Goal: Transaction & Acquisition: Download file/media

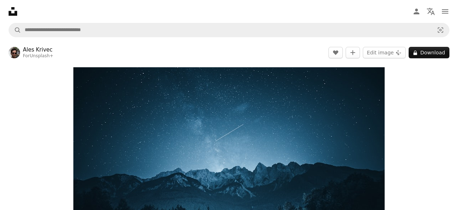
scroll to position [9, 0]
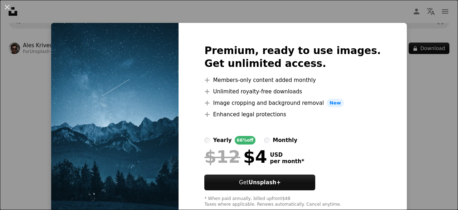
click at [153, 110] on img at bounding box center [114, 126] width 127 height 206
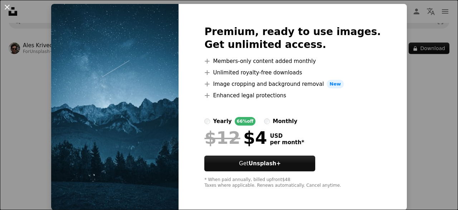
click at [7, 6] on button "An X shape" at bounding box center [7, 7] width 9 height 9
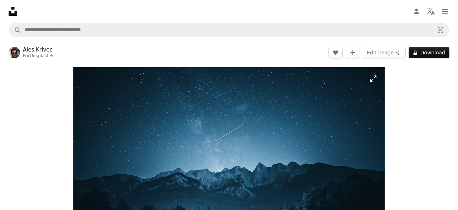
click at [369, 81] on img "Zoom in on this image" at bounding box center [228, 171] width 311 height 208
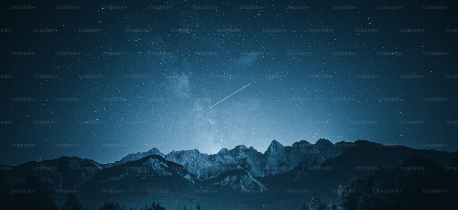
scroll to position [48, 0]
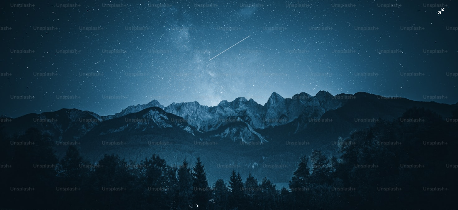
click at [280, 40] on img "Zoom out on this image" at bounding box center [229, 105] width 459 height 306
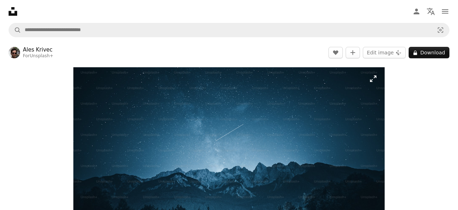
click at [374, 79] on img "Zoom in on this image" at bounding box center [228, 171] width 311 height 208
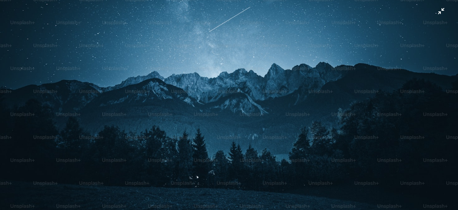
scroll to position [76, 0]
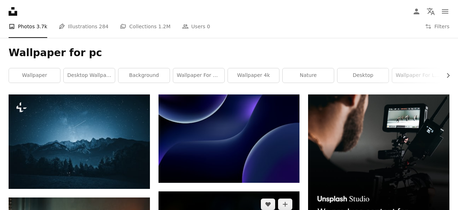
scroll to position [103, 0]
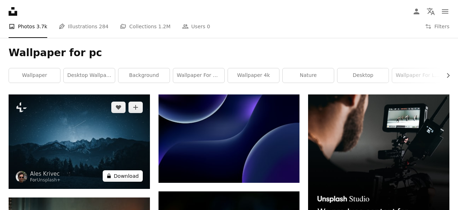
click at [126, 170] on button "A lock Download" at bounding box center [123, 175] width 40 height 11
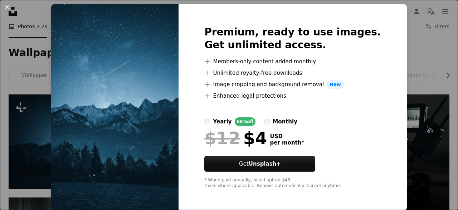
scroll to position [19, 0]
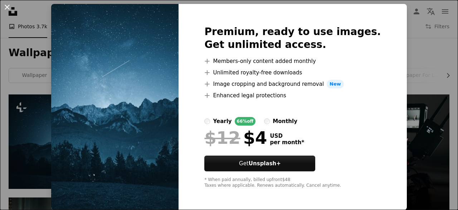
click at [5, 4] on button "An X shape" at bounding box center [7, 7] width 9 height 9
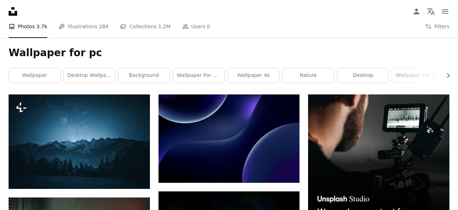
scroll to position [103, 0]
